Goal: Task Accomplishment & Management: Manage account settings

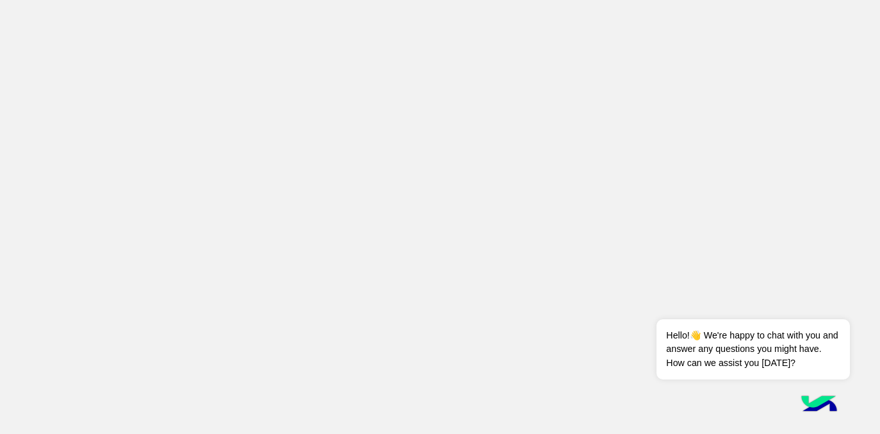
click at [592, 90] on app-root at bounding box center [440, 217] width 880 height 434
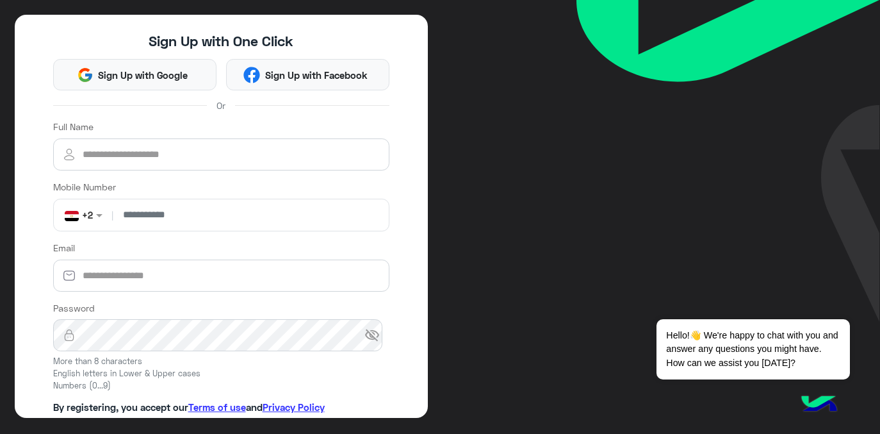
scroll to position [108, 0]
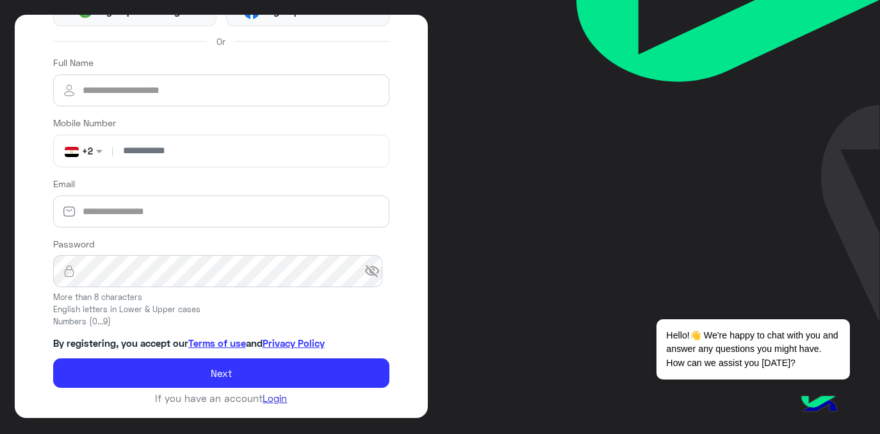
click at [275, 400] on link "Login" at bounding box center [275, 398] width 24 height 12
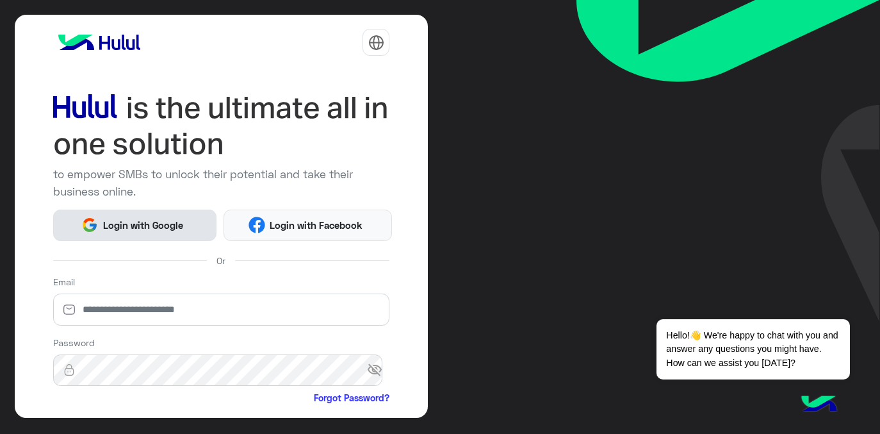
click at [144, 215] on button "Login with Google" at bounding box center [134, 224] width 163 height 31
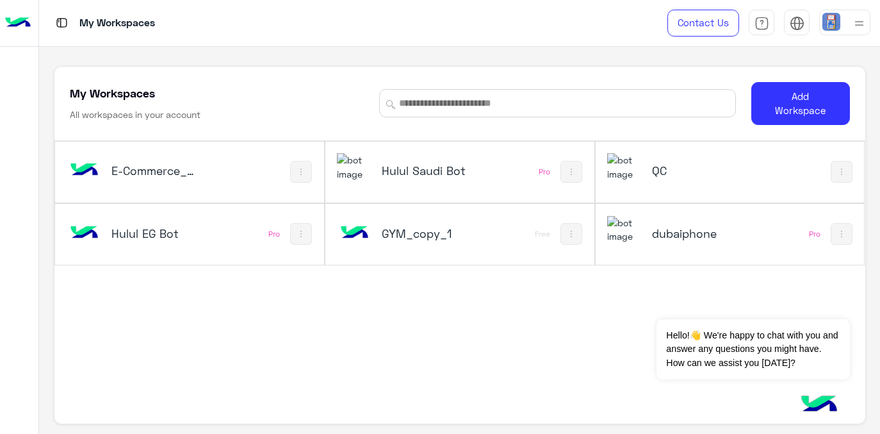
click at [423, 169] on h5 "Hulul Saudi Bot" at bounding box center [426, 170] width 88 height 15
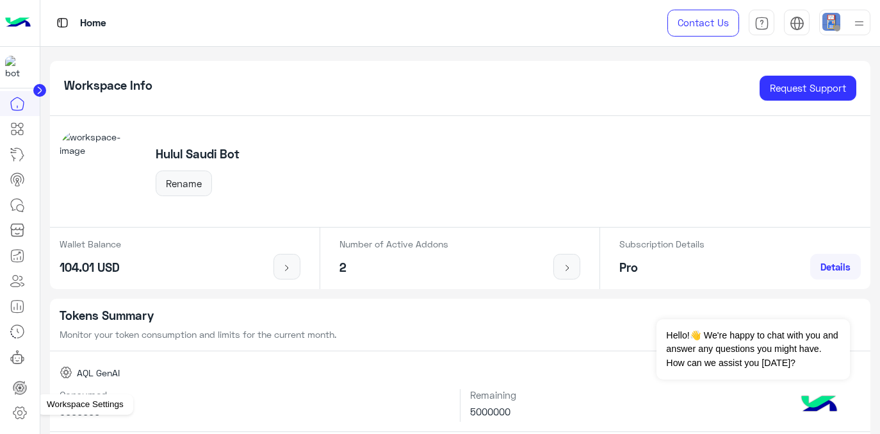
click at [21, 416] on icon at bounding box center [19, 412] width 15 height 15
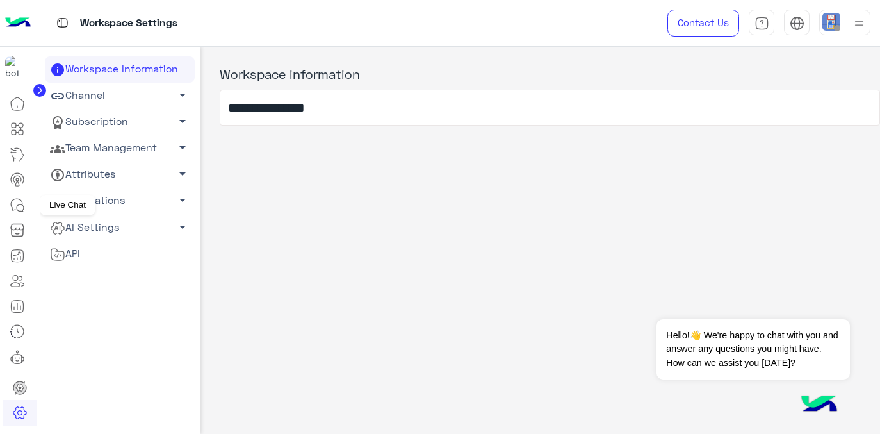
click at [17, 206] on icon at bounding box center [17, 204] width 15 height 15
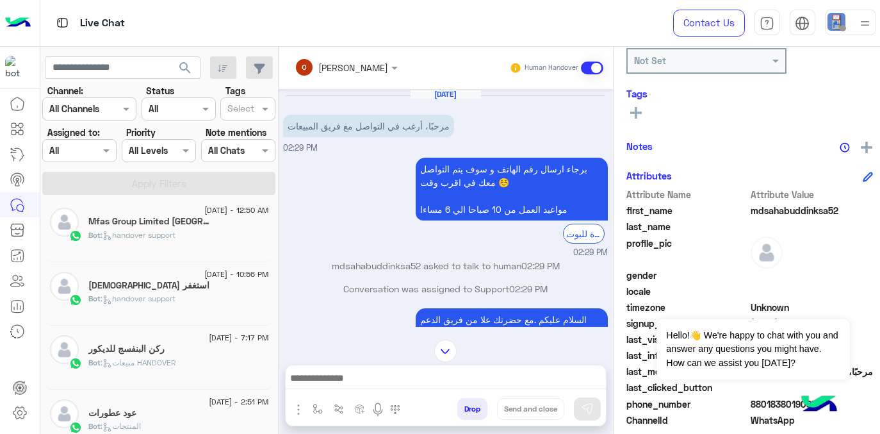
scroll to position [218, 0]
click at [17, 25] on img at bounding box center [18, 23] width 26 height 27
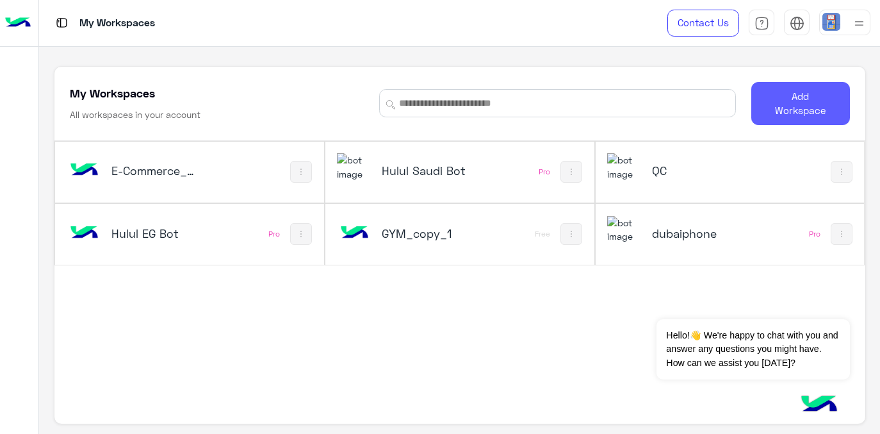
click at [805, 108] on button "Add Workspace" at bounding box center [800, 103] width 99 height 43
click at [400, 173] on h5 "Hulul Saudi Bot" at bounding box center [426, 170] width 88 height 15
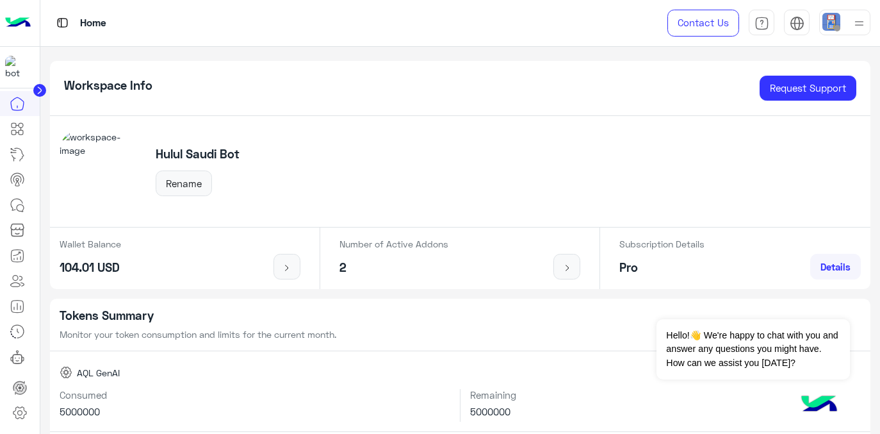
drag, startPoint x: 130, startPoint y: 269, endPoint x: 63, endPoint y: 262, distance: 67.6
click at [62, 262] on div "Wallet Balance 104.01 USD" at bounding box center [180, 258] width 260 height 62
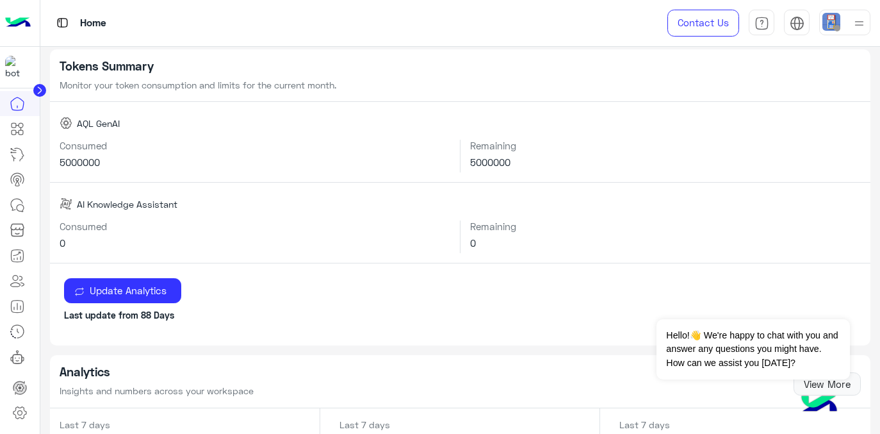
scroll to position [220, 0]
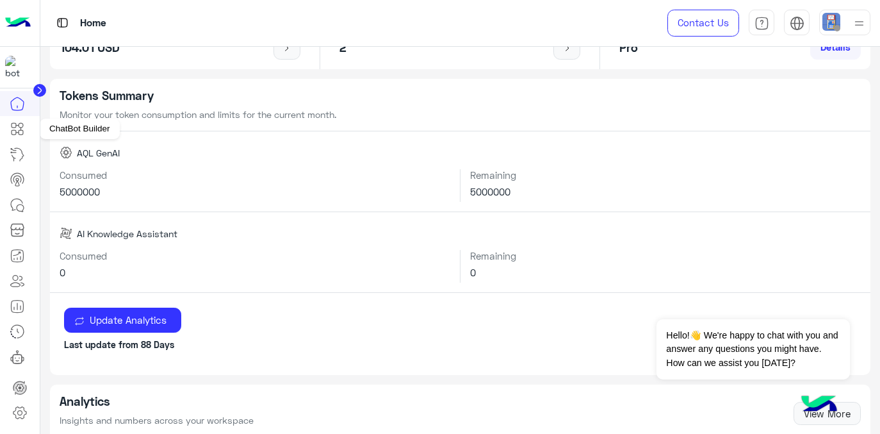
click at [21, 129] on icon at bounding box center [18, 129] width 5 height 7
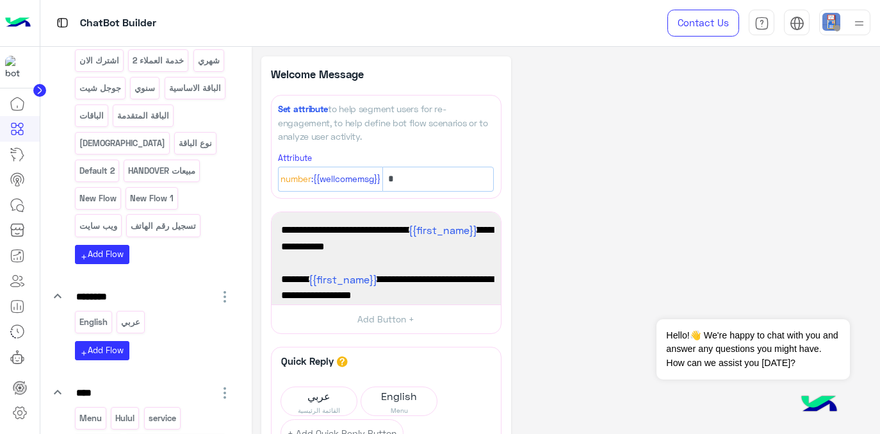
scroll to position [545, 0]
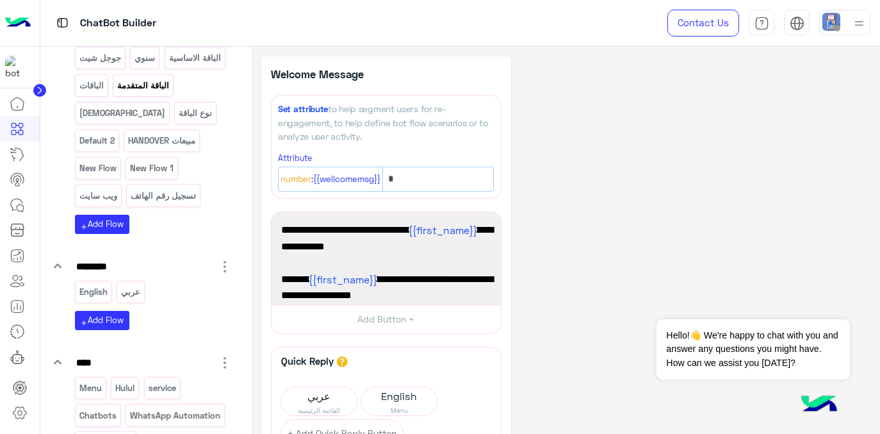
click at [122, 93] on p "الباقة المتقدمة" at bounding box center [144, 85] width 54 height 15
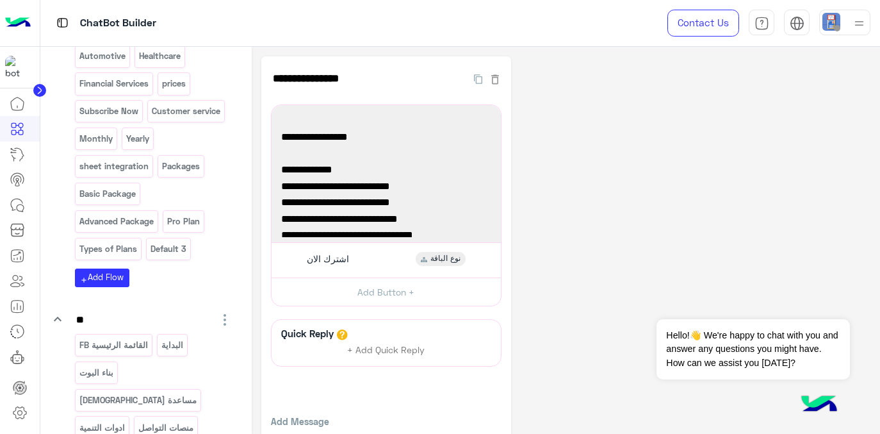
scroll to position [1037, 0]
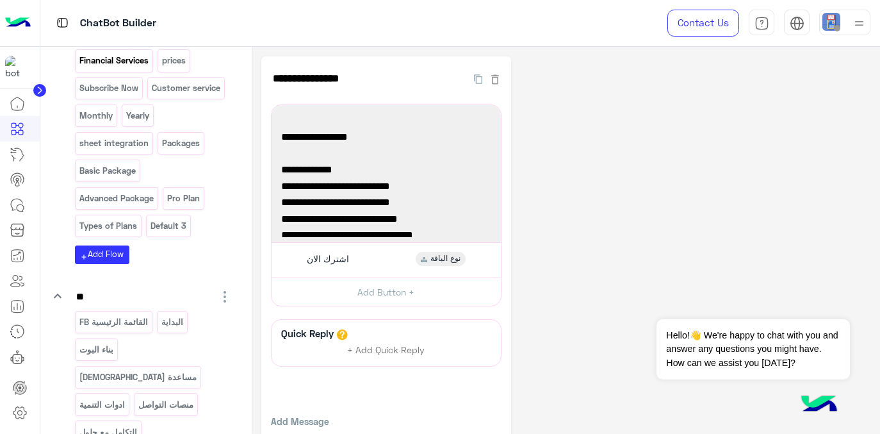
click at [129, 68] on p "Financial Services" at bounding box center [113, 60] width 71 height 15
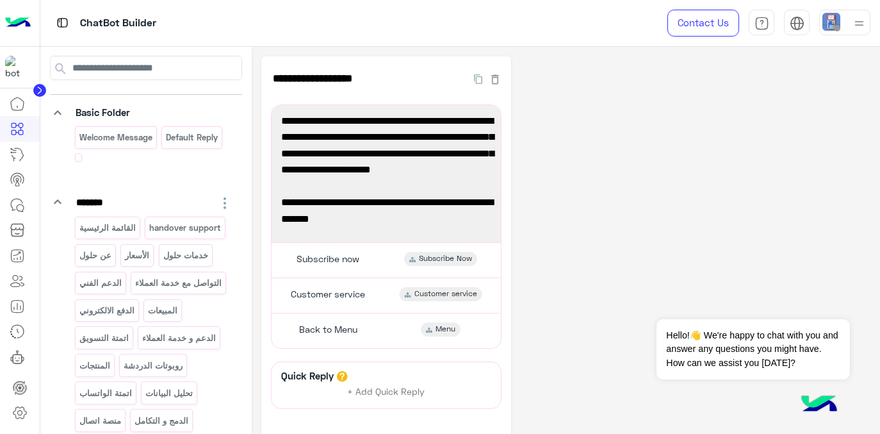
scroll to position [0, 0]
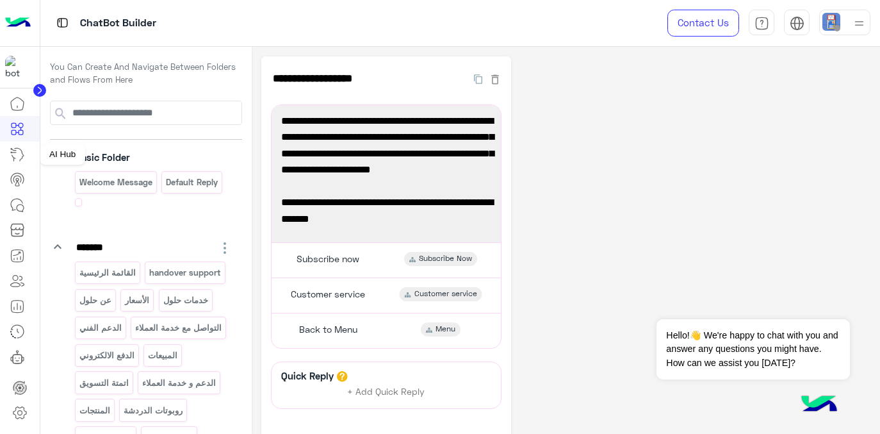
click at [19, 159] on icon at bounding box center [17, 154] width 15 height 15
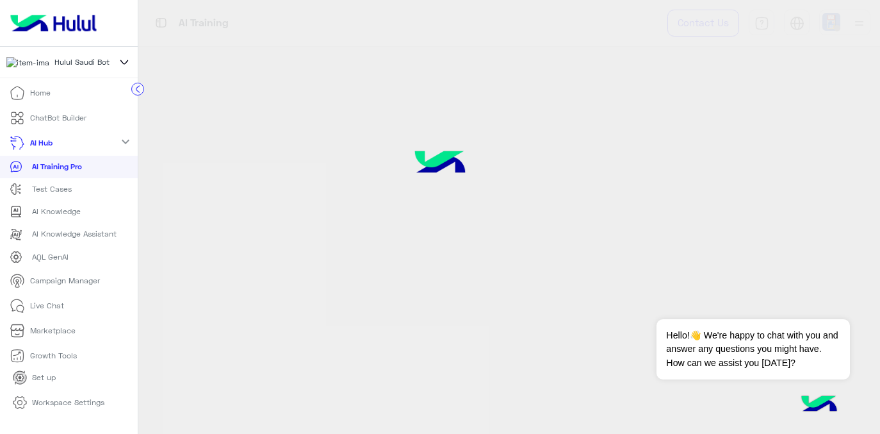
click at [103, 151] on div "AI Hub expand_more" at bounding box center [69, 143] width 138 height 25
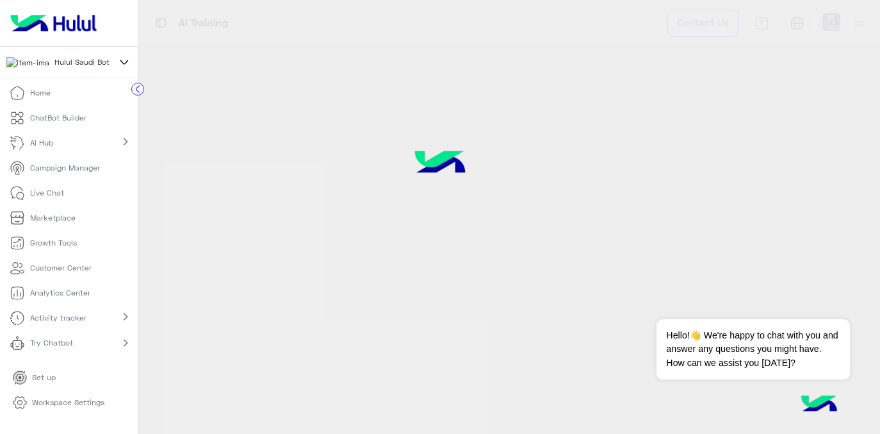
click at [103, 151] on div "AI Hub chevron_right" at bounding box center [69, 143] width 138 height 25
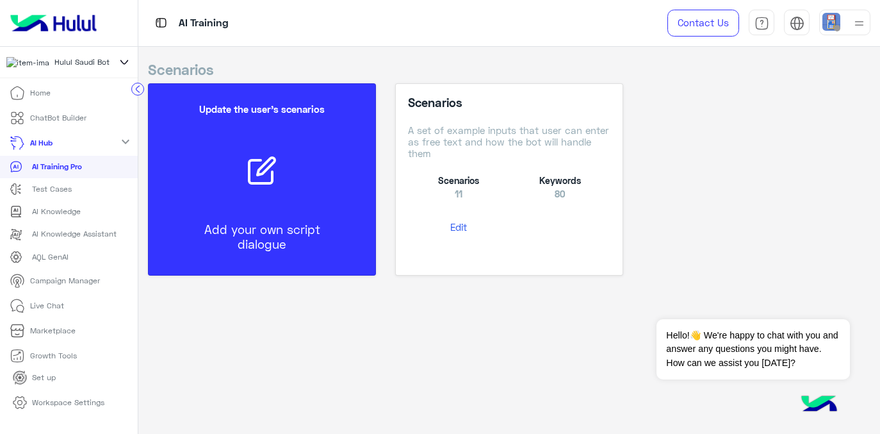
click at [51, 172] on p "AI Training Pro" at bounding box center [57, 167] width 50 height 12
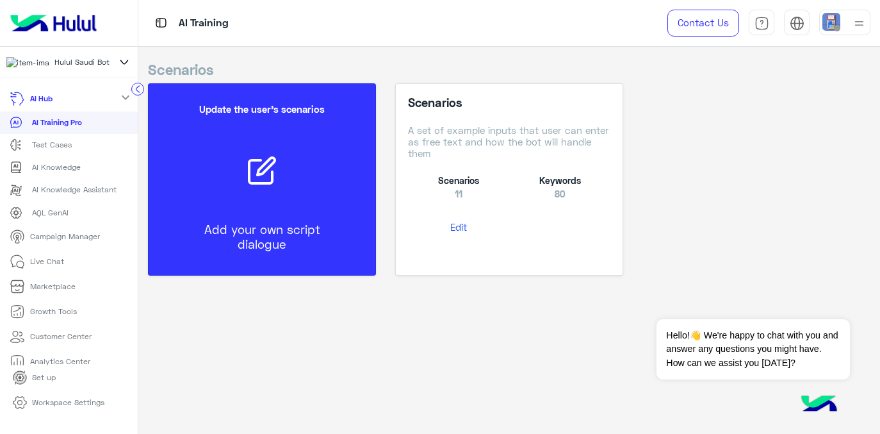
scroll to position [49, 0]
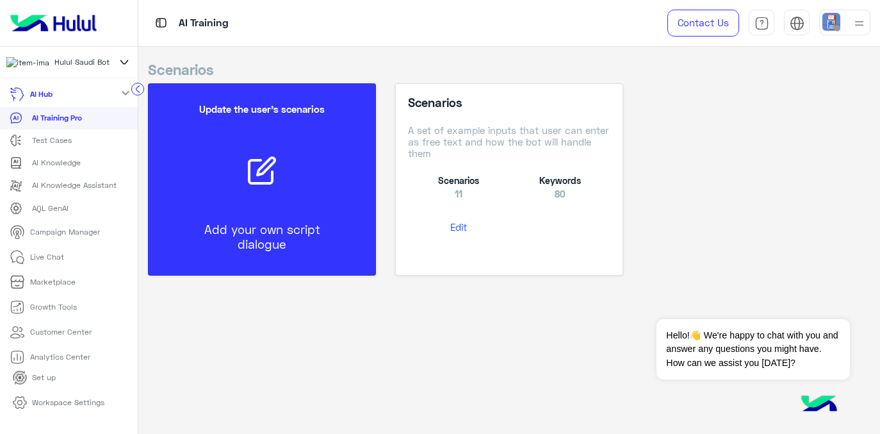
click at [45, 214] on p "AQL GenAI" at bounding box center [50, 208] width 37 height 12
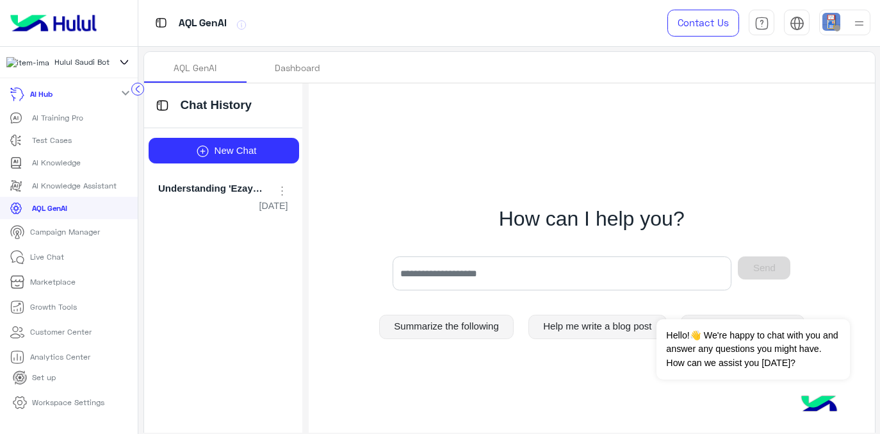
click at [64, 238] on p "Campaign Manager" at bounding box center [65, 232] width 70 height 12
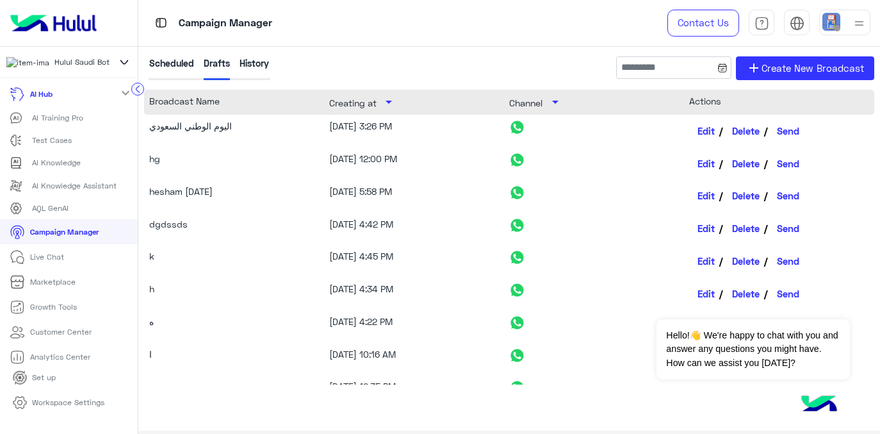
click at [43, 263] on p "Live Chat" at bounding box center [47, 257] width 34 height 12
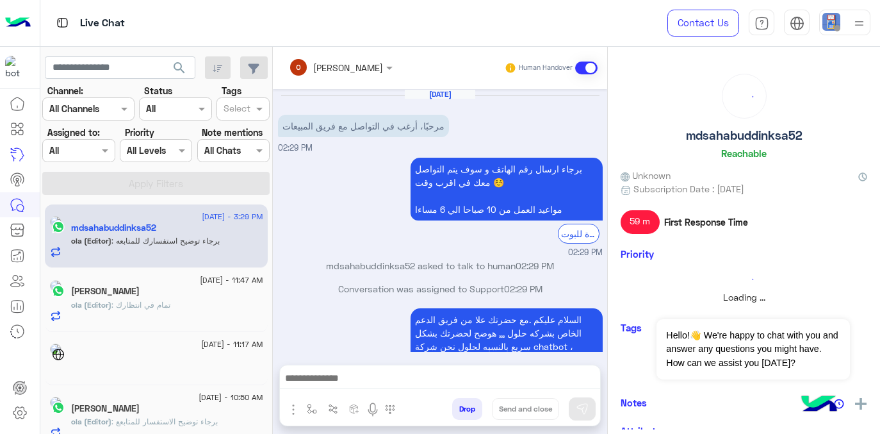
scroll to position [192, 0]
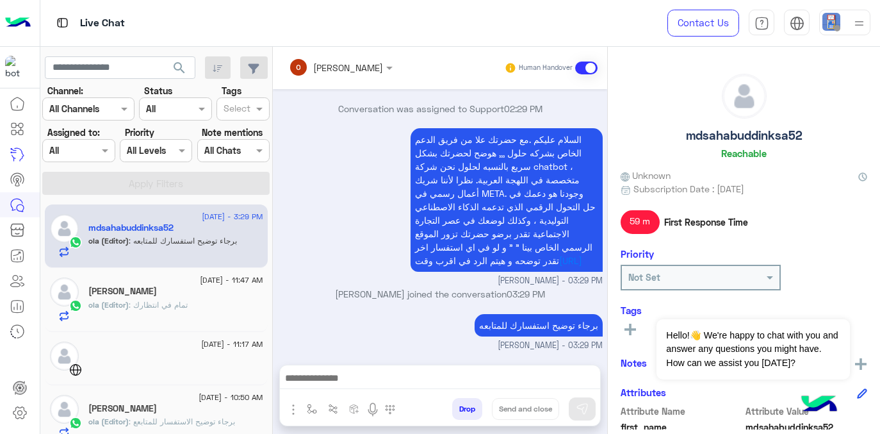
click at [80, 151] on div at bounding box center [78, 150] width 71 height 15
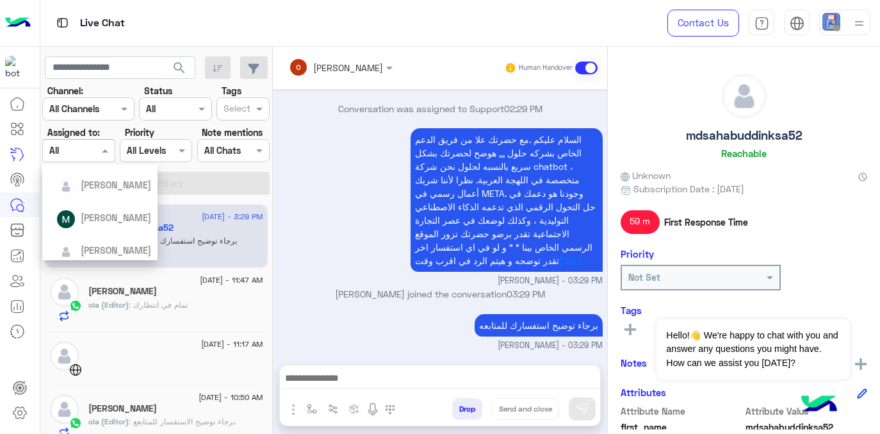
scroll to position [206, 0]
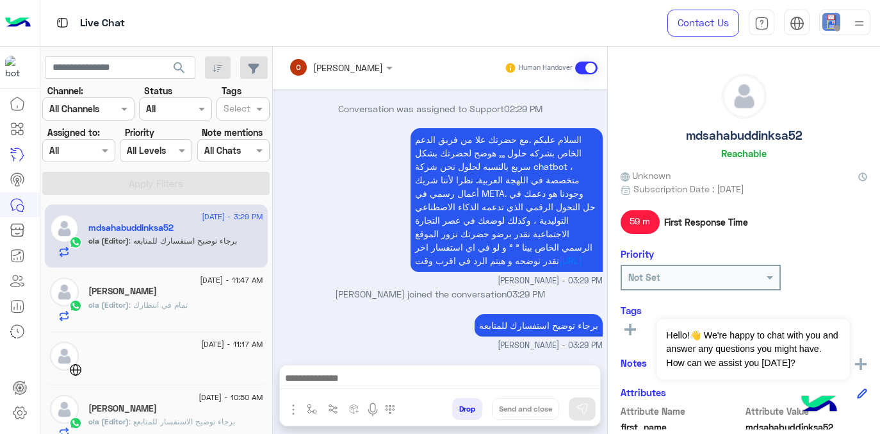
click at [381, 27] on div "Live Chat" at bounding box center [320, 23] width 560 height 46
click at [19, 180] on circle at bounding box center [17, 179] width 3 height 3
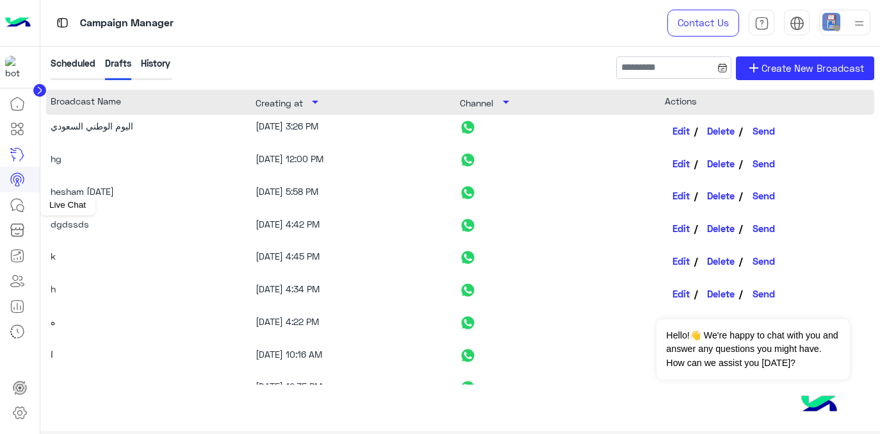
click at [19, 208] on icon at bounding box center [17, 204] width 15 height 15
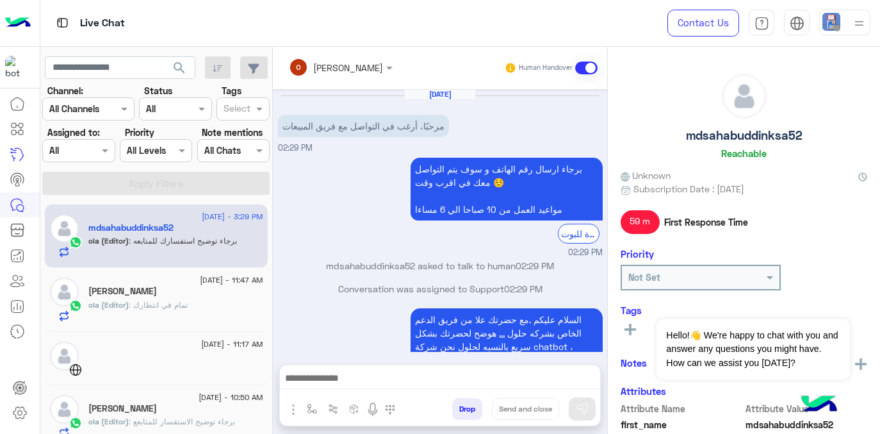
scroll to position [192, 0]
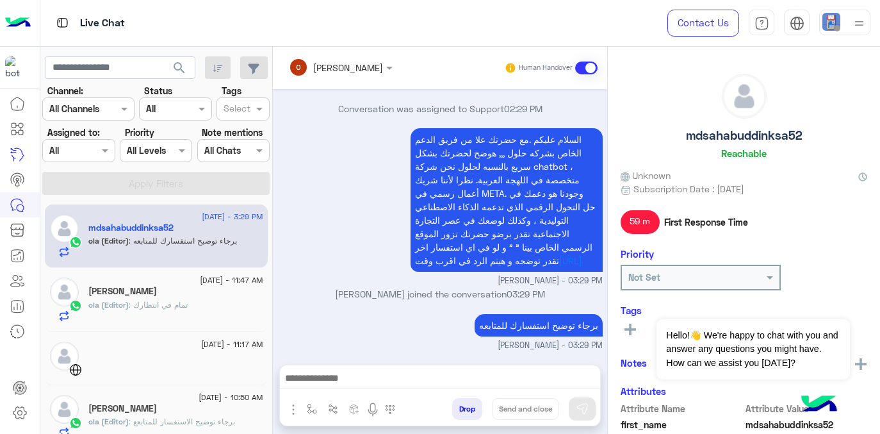
click at [237, 149] on div at bounding box center [233, 150] width 71 height 15
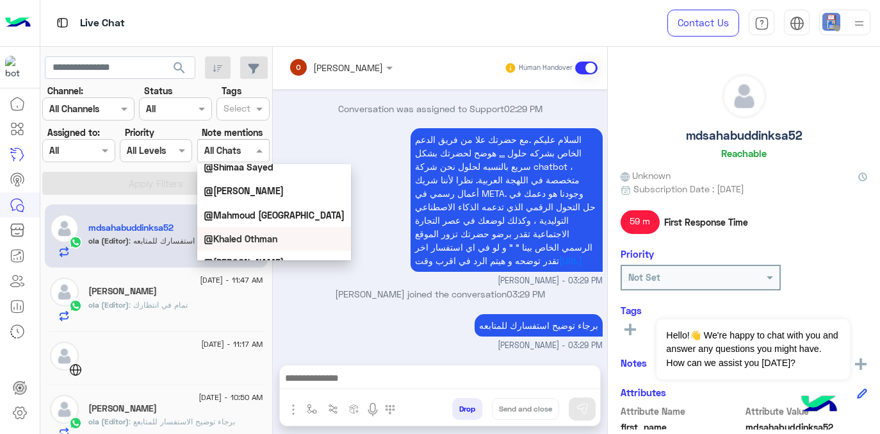
scroll to position [67, 0]
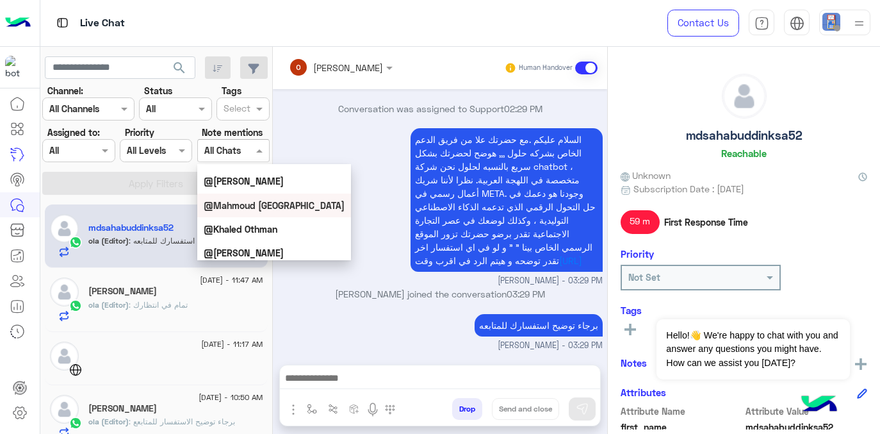
click at [174, 155] on div at bounding box center [155, 150] width 71 height 15
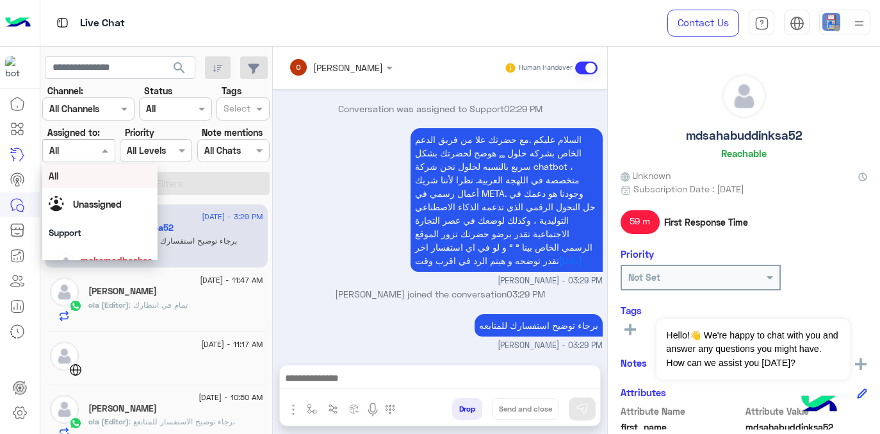
click at [95, 144] on div at bounding box center [78, 150] width 71 height 15
click at [178, 103] on div at bounding box center [175, 108] width 71 height 15
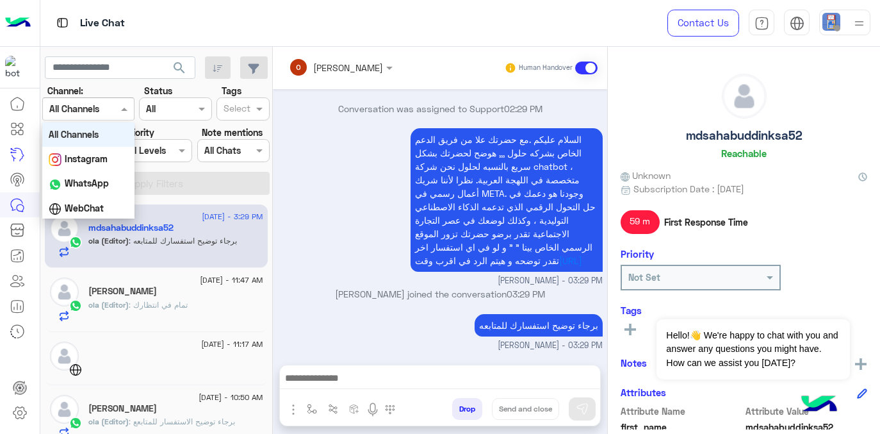
click at [91, 104] on input "text" at bounding box center [72, 109] width 47 height 13
click at [254, 109] on span at bounding box center [261, 108] width 16 height 13
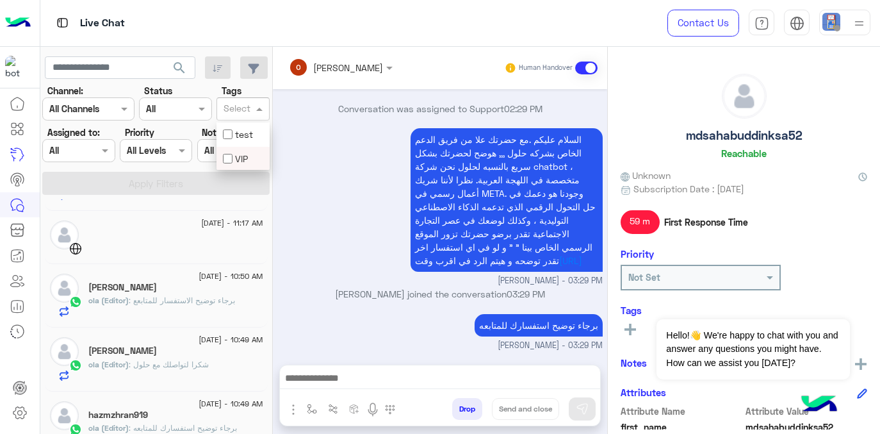
scroll to position [125, 0]
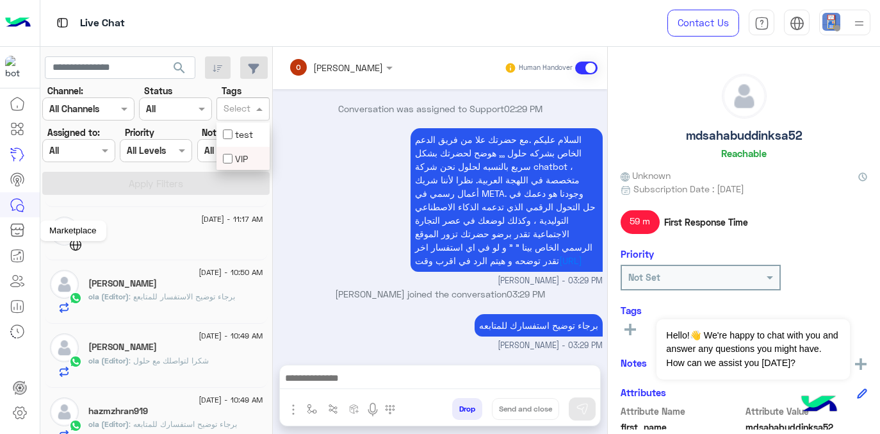
click at [19, 229] on icon at bounding box center [17, 229] width 15 height 15
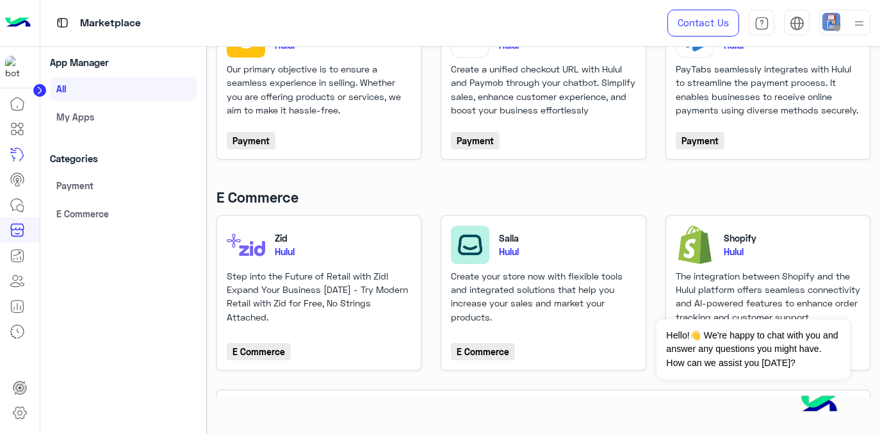
scroll to position [157, 0]
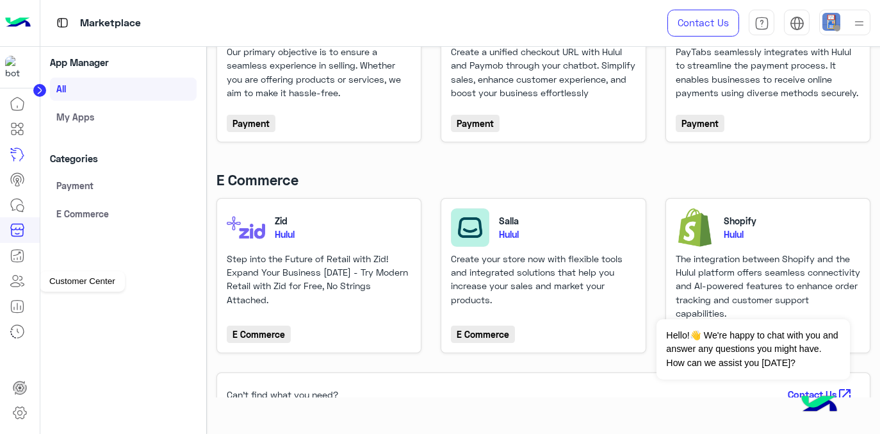
click at [16, 288] on icon at bounding box center [17, 280] width 15 height 15
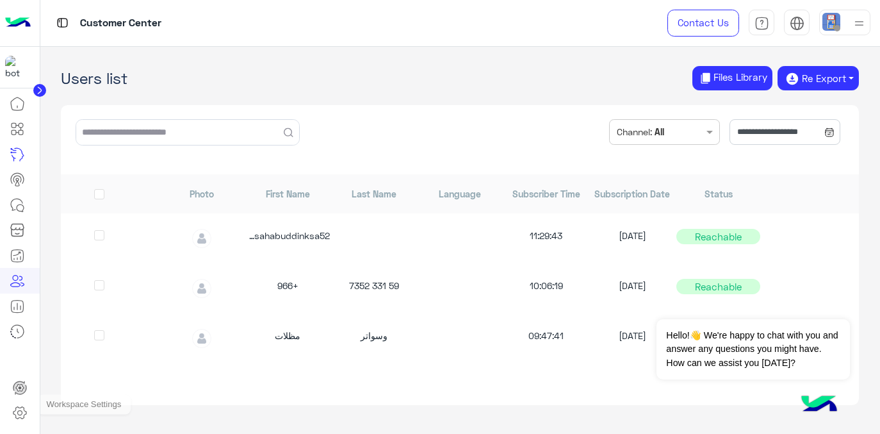
click at [19, 411] on icon at bounding box center [19, 412] width 15 height 15
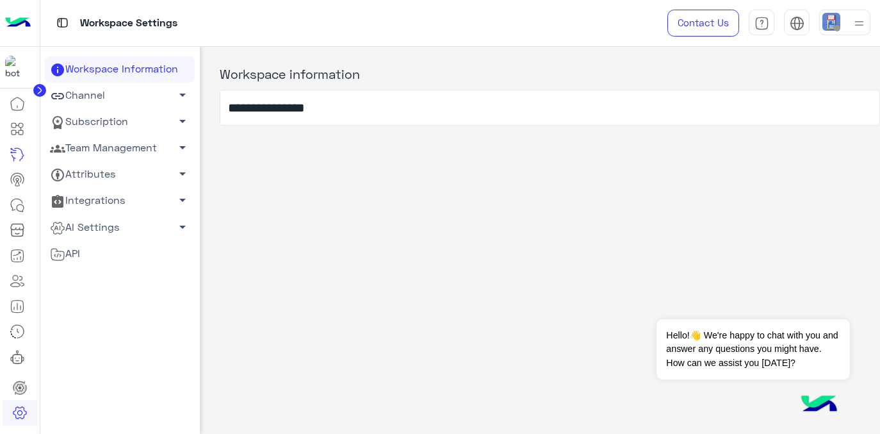
click at [177, 205] on span "arrow_drop_down" at bounding box center [182, 199] width 15 height 15
click at [179, 95] on span "arrow_drop_down" at bounding box center [182, 94] width 15 height 15
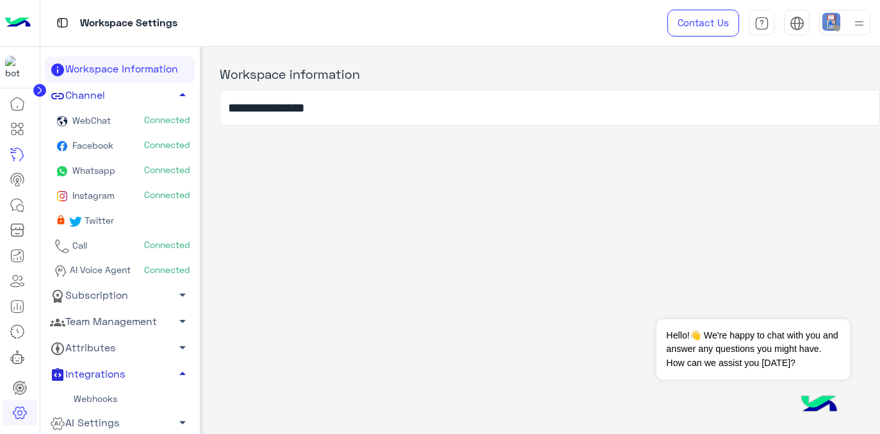
click at [151, 324] on link "Team Management arrow_drop_down" at bounding box center [120, 321] width 150 height 26
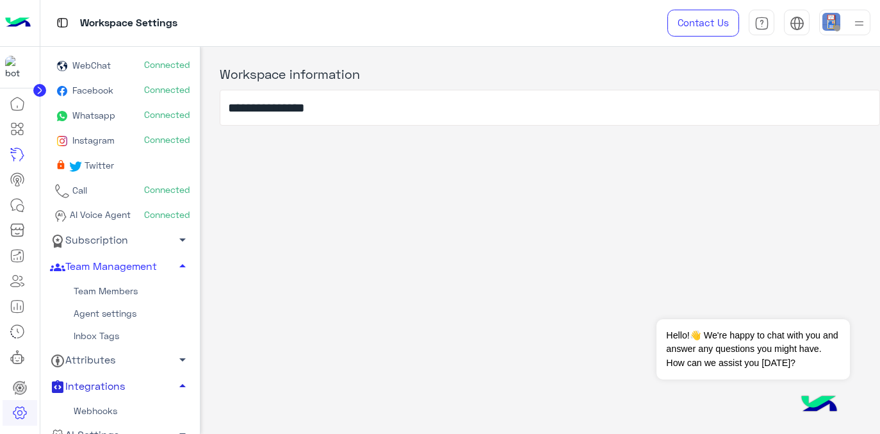
scroll to position [65, 0]
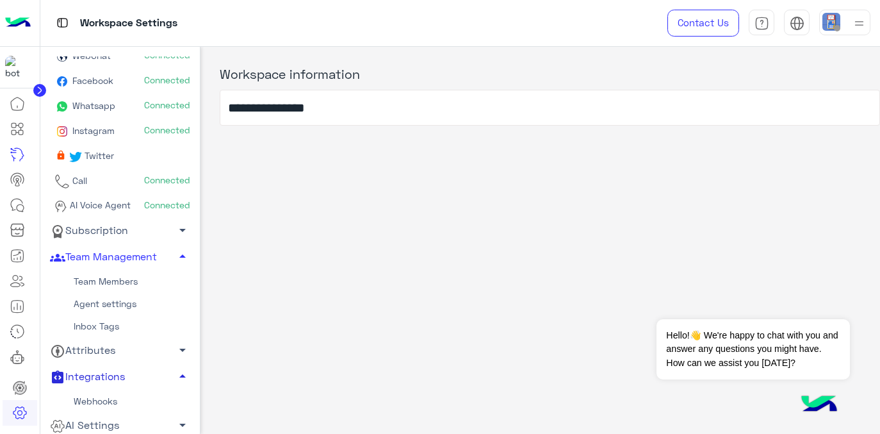
click at [108, 281] on link "Team Members" at bounding box center [120, 281] width 150 height 22
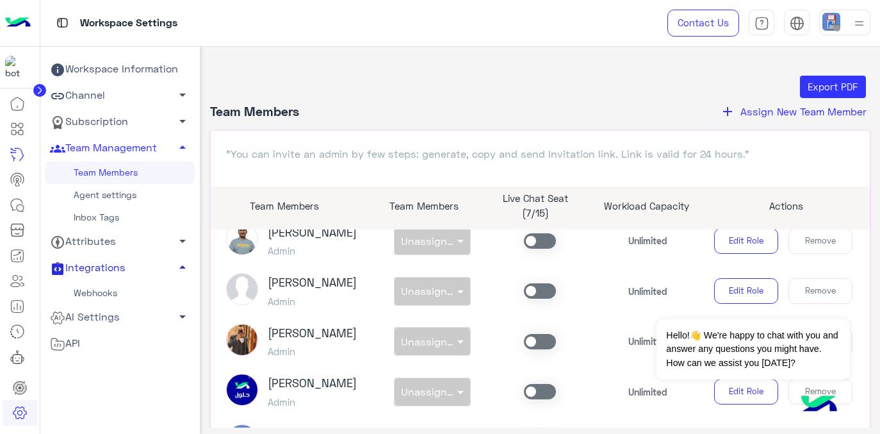
scroll to position [384, 0]
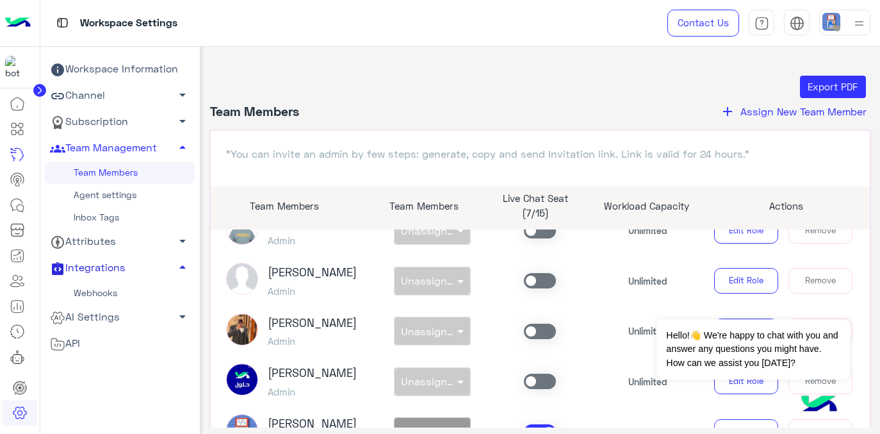
click at [93, 196] on link "Agent settings" at bounding box center [120, 195] width 150 height 22
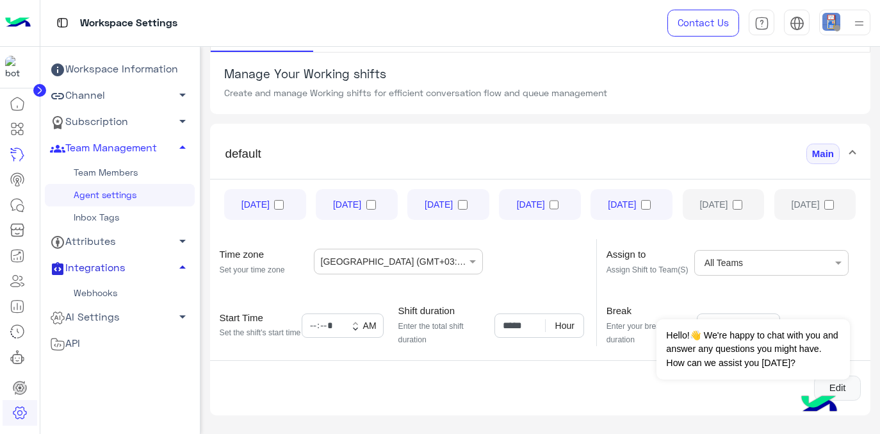
scroll to position [69, 0]
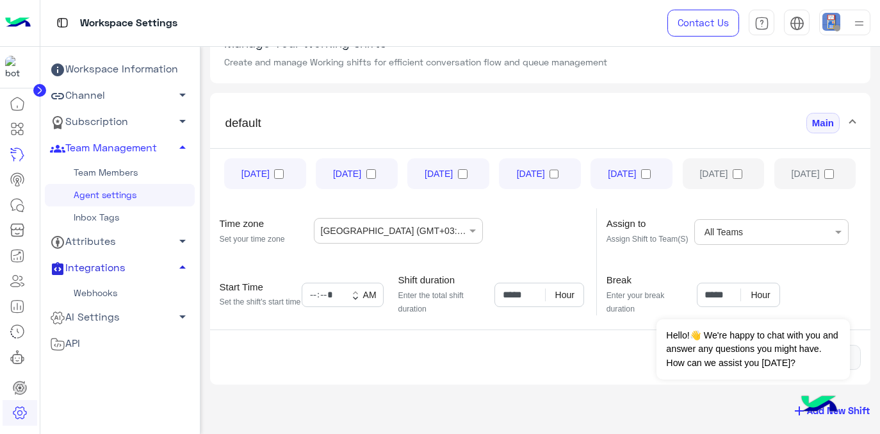
click at [69, 346] on span "API" at bounding box center [65, 343] width 30 height 17
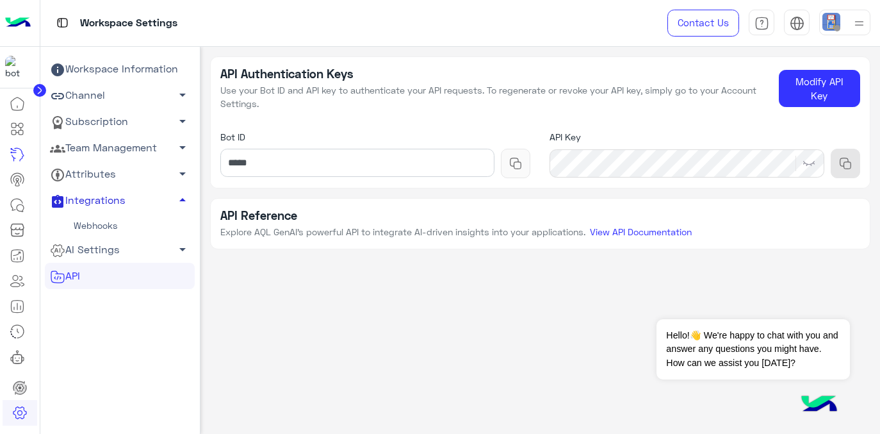
click at [175, 249] on span "arrow_drop_down" at bounding box center [182, 249] width 15 height 15
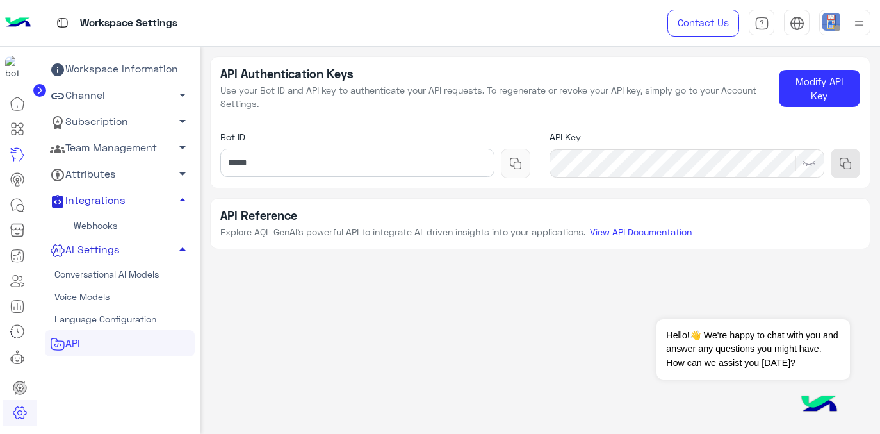
click at [74, 297] on link "Voice Models" at bounding box center [120, 296] width 150 height 22
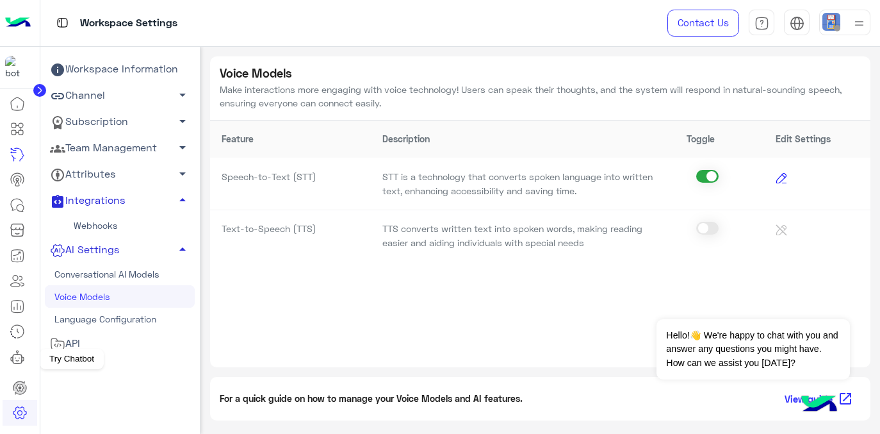
click at [68, 345] on mat-tooltip-component "Try Chatbot" at bounding box center [72, 359] width 64 height 38
click at [95, 274] on link "Conversational AI Models" at bounding box center [120, 274] width 150 height 22
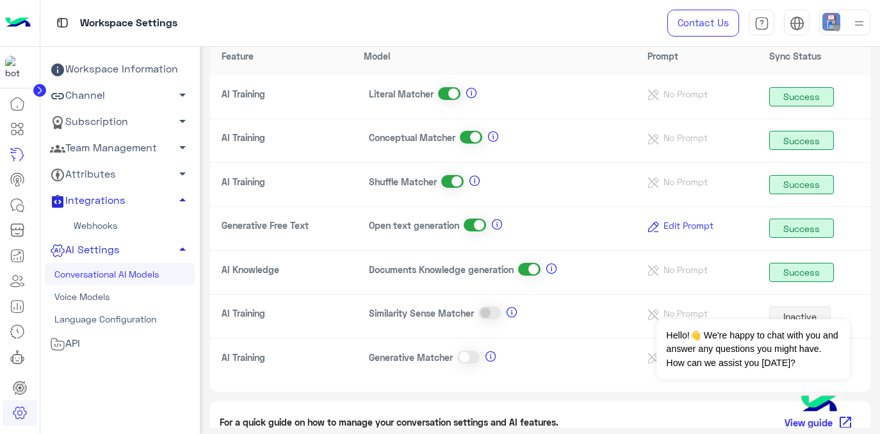
click at [184, 240] on link "AI Settings arrow_drop_up" at bounding box center [120, 249] width 150 height 26
